Goal: Find specific page/section: Find specific page/section

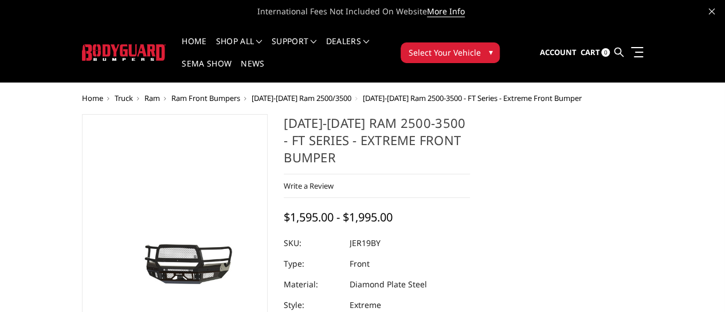
click at [500, 48] on button "Select Your Vehicle ▾" at bounding box center [450, 52] width 99 height 21
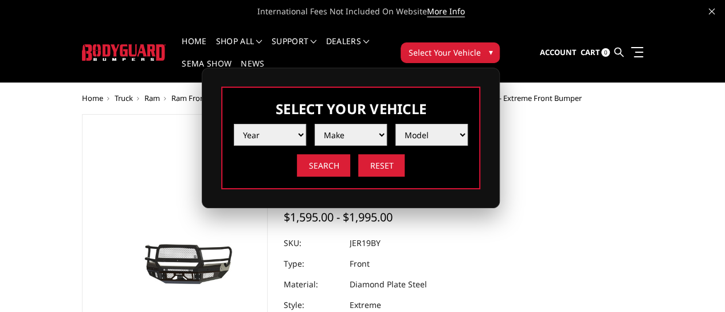
click at [306, 124] on select "Year [DATE] 2024 2023 2022 2021 2020 2019 2018 2017 2016 2015 2014 2013 2012 20…" at bounding box center [270, 135] width 72 height 22
select select "yr_2003"
click at [306, 124] on select "Year [DATE] 2024 2023 2022 2021 2020 2019 2018 2017 2016 2015 2014 2013 2012 20…" at bounding box center [270, 135] width 72 height 22
click at [387, 124] on select "Make Chevrolet Ford GMC Ram" at bounding box center [351, 135] width 72 height 22
select select "mk_ram"
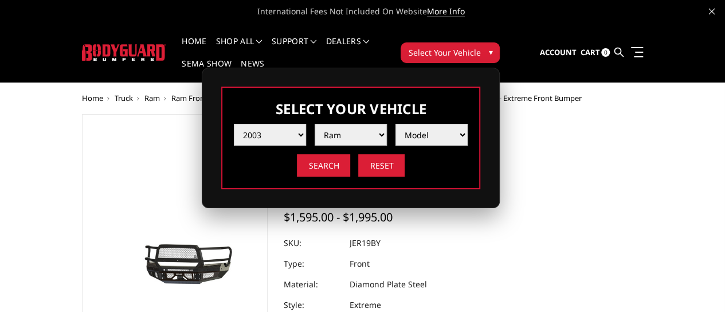
click at [387, 124] on select "Make Chevrolet Ford GMC Ram" at bounding box center [351, 135] width 72 height 22
click at [468, 125] on select "Model 1500 5-Lug 2500 / 3500" at bounding box center [431, 135] width 72 height 22
select select "md_2500-3500"
click at [468, 124] on select "Model 1500 5-Lug 2500 / 3500" at bounding box center [431, 135] width 72 height 22
click at [350, 154] on input "Search" at bounding box center [323, 165] width 53 height 22
